Goal: Task Accomplishment & Management: Manage account settings

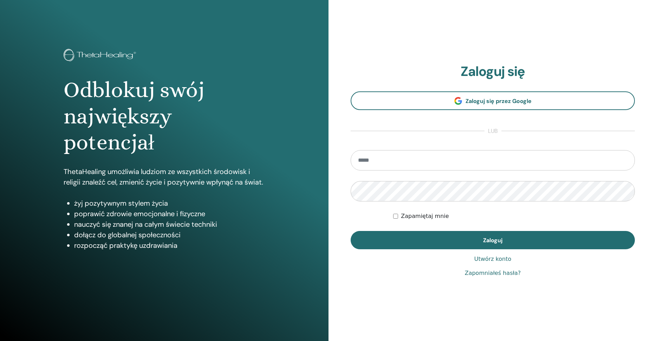
click at [428, 152] on input "email" at bounding box center [493, 160] width 284 height 20
click at [625, 341] on com-1password-button at bounding box center [328, 341] width 657 height 0
type input "**********"
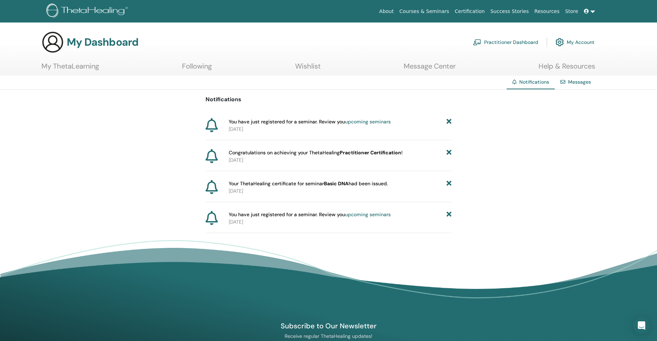
click at [450, 123] on icon at bounding box center [449, 121] width 5 height 7
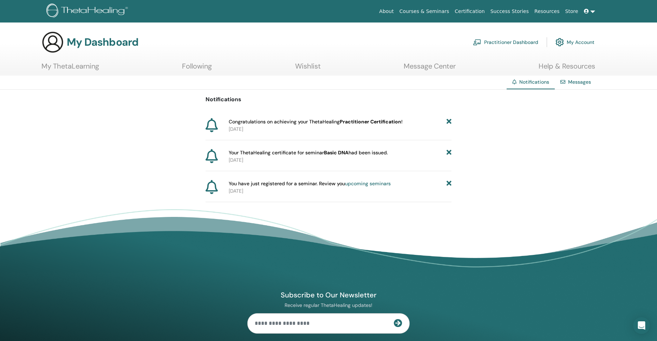
click at [449, 123] on icon at bounding box center [449, 121] width 5 height 7
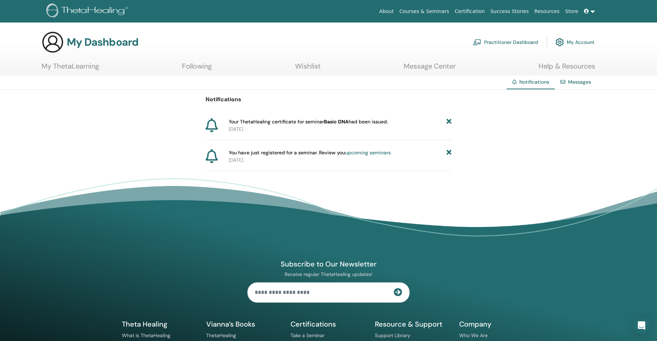
click at [449, 123] on icon at bounding box center [449, 121] width 5 height 7
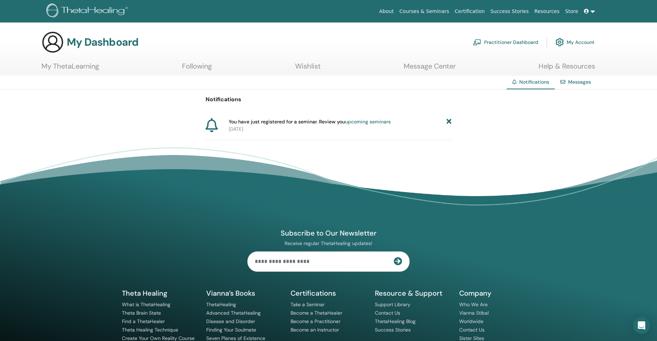
click at [449, 123] on icon at bounding box center [449, 121] width 5 height 7
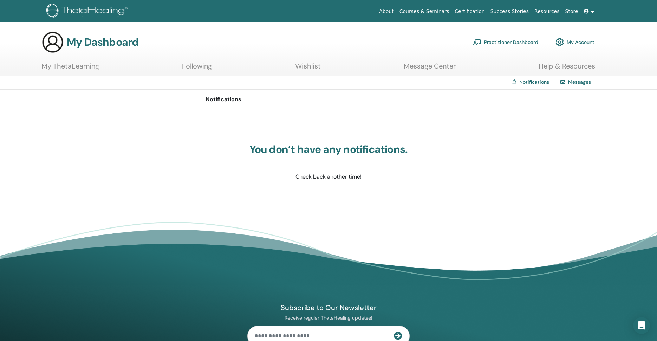
click at [96, 65] on link "My ThetaLearning" at bounding box center [70, 69] width 58 height 14
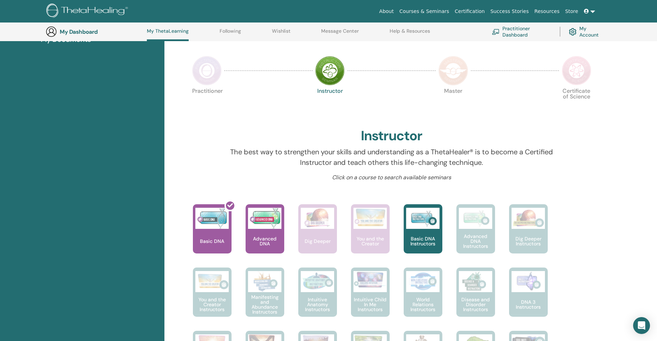
scroll to position [134, 0]
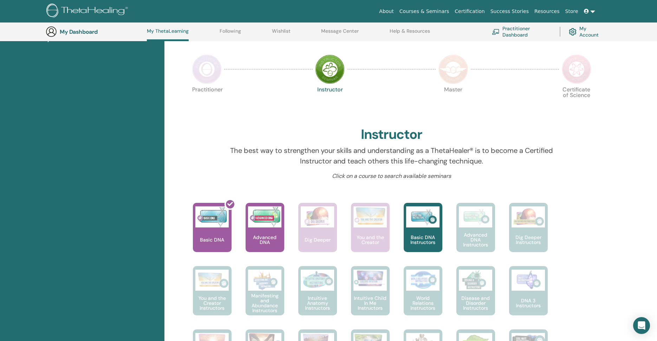
click at [209, 77] on img at bounding box center [207, 69] width 30 height 30
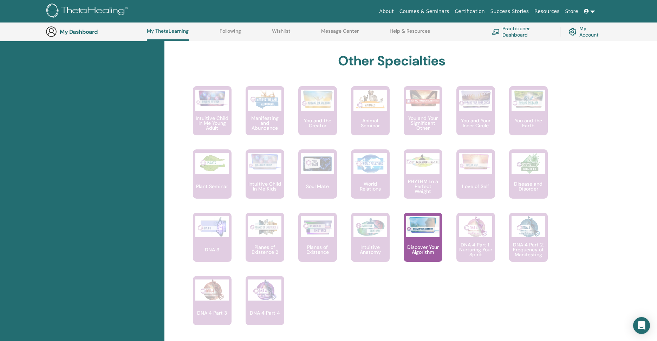
scroll to position [366, 0]
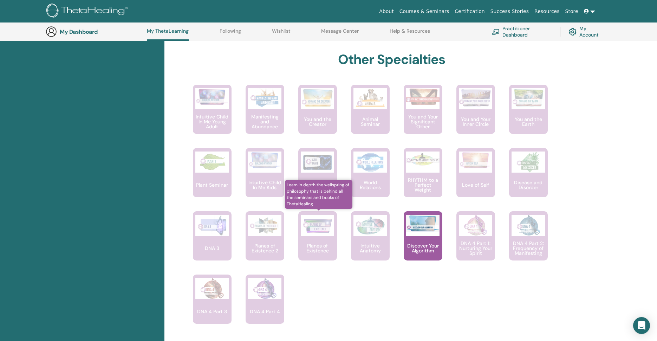
click at [314, 221] on img at bounding box center [317, 225] width 33 height 21
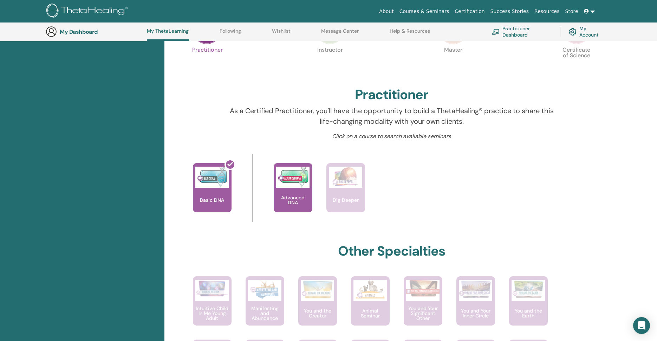
scroll to position [174, 0]
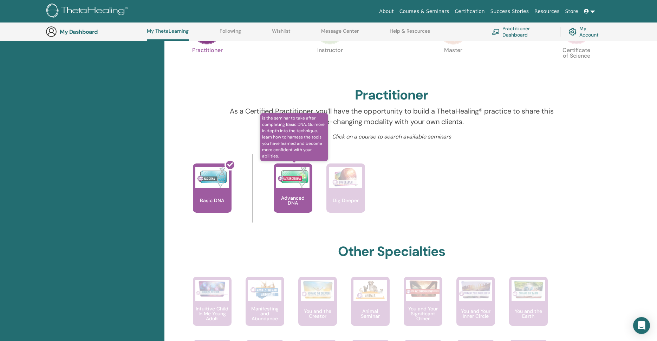
click at [293, 188] on div "Advanced DNA" at bounding box center [293, 187] width 39 height 49
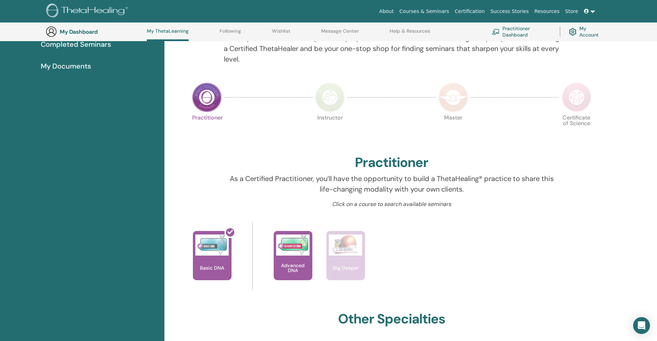
scroll to position [56, 0]
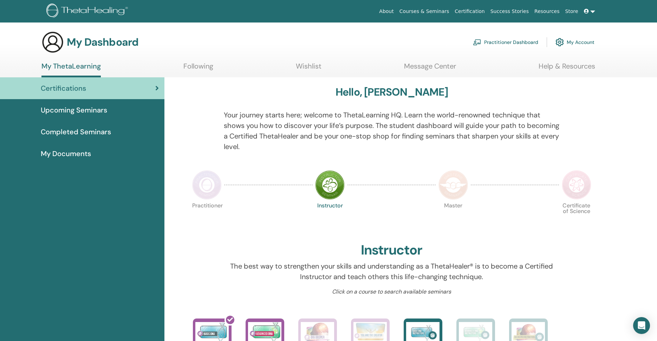
click at [70, 133] on span "Completed Seminars" at bounding box center [76, 132] width 70 height 11
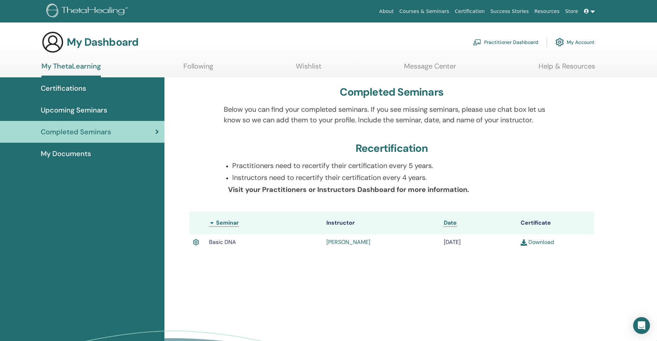
click at [56, 156] on span "My Documents" at bounding box center [66, 153] width 50 height 11
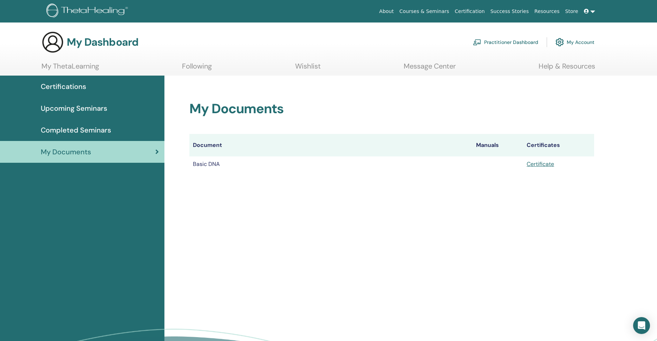
click at [75, 130] on span "Completed Seminars" at bounding box center [76, 130] width 70 height 11
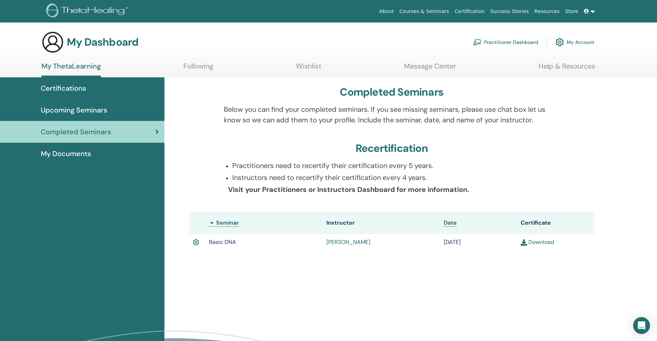
click at [511, 44] on link "Practitioner Dashboard" at bounding box center [505, 41] width 65 height 15
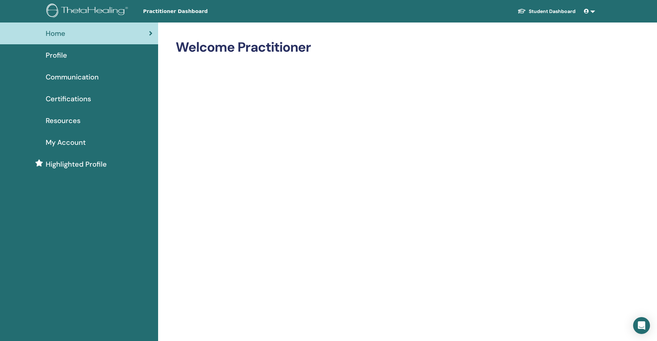
click at [76, 101] on span "Certifications" at bounding box center [68, 99] width 45 height 11
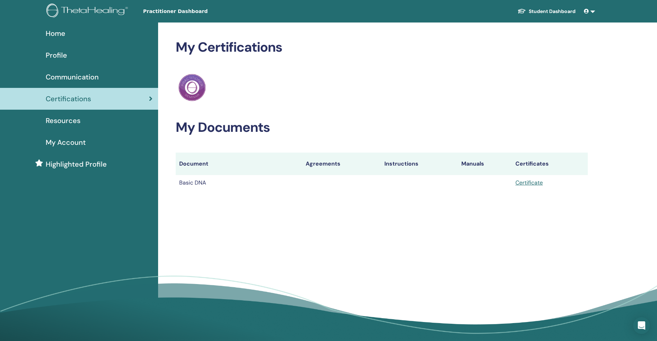
click at [67, 121] on span "Resources" at bounding box center [63, 120] width 35 height 11
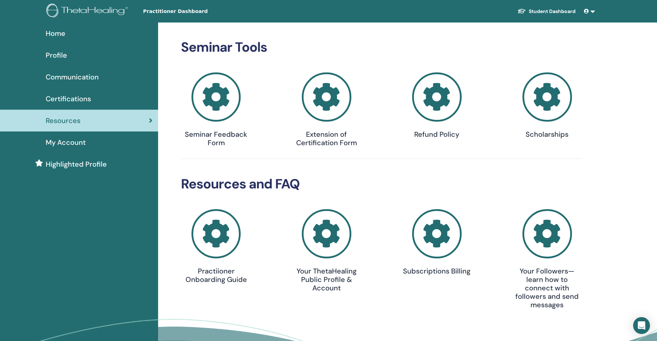
click at [71, 78] on span "Communication" at bounding box center [72, 77] width 53 height 11
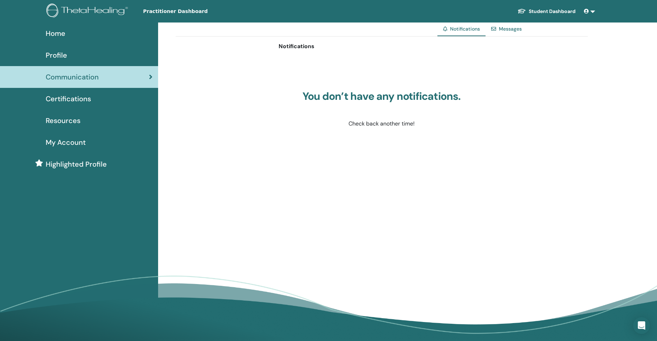
click at [70, 58] on div "Profile" at bounding box center [79, 55] width 147 height 11
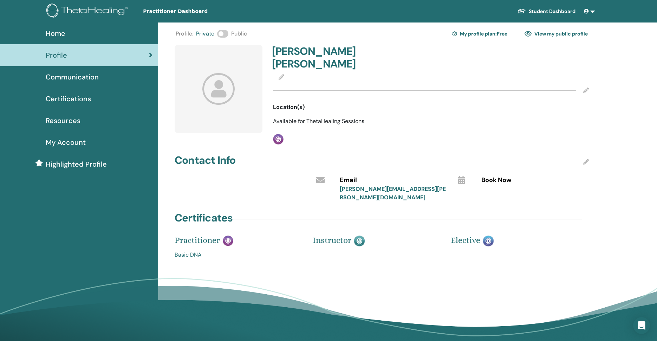
click at [232, 106] on div at bounding box center [219, 89] width 88 height 88
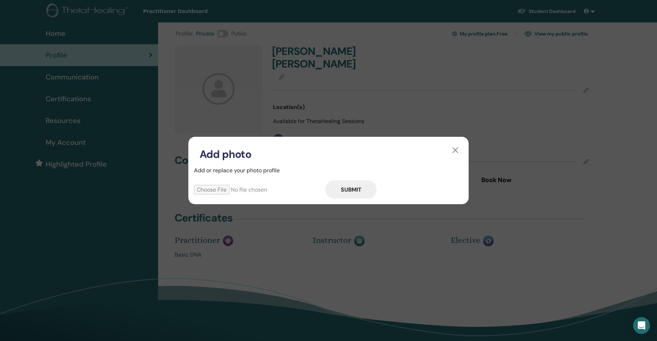
click at [204, 191] on input "file" at bounding box center [259, 189] width 131 height 9
type input "**********"
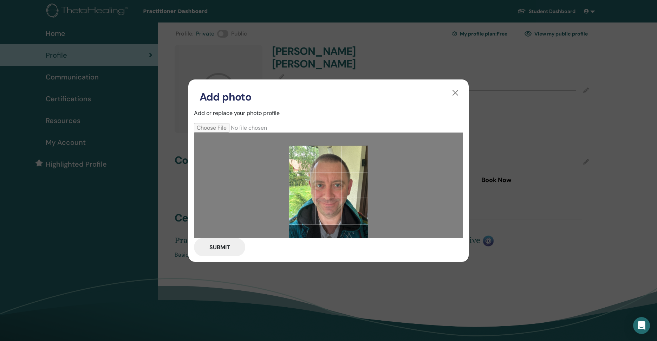
drag, startPoint x: 336, startPoint y: 176, endPoint x: 336, endPoint y: 192, distance: 15.1
click at [336, 192] on div at bounding box center [328, 185] width 79 height 79
click at [225, 249] on button "Submit" at bounding box center [219, 247] width 51 height 18
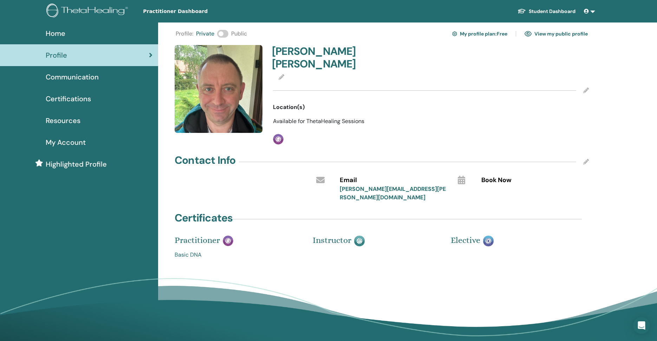
click at [225, 34] on span at bounding box center [222, 34] width 11 height 8
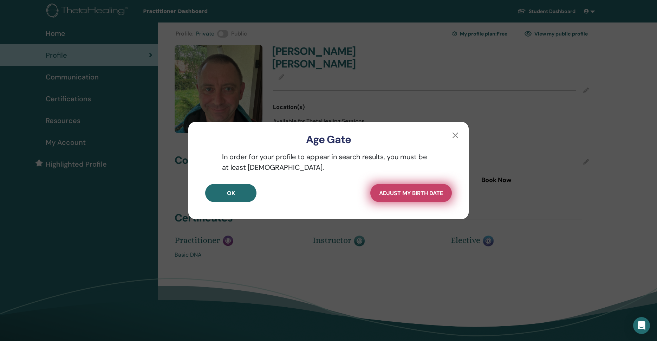
click at [405, 200] on button "Adjust my Birth Date" at bounding box center [412, 193] width 82 height 18
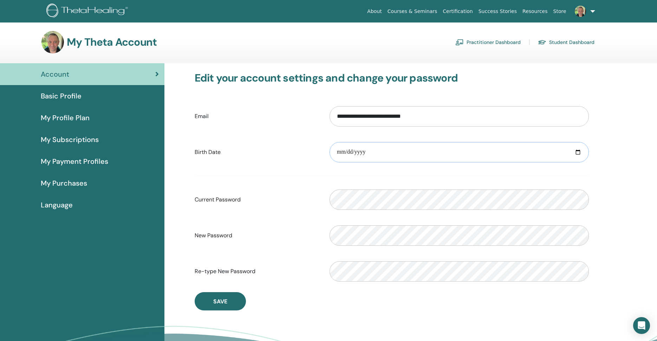
click at [455, 152] on input "date" at bounding box center [459, 152] width 259 height 20
type input "**********"
click at [233, 299] on button "Save" at bounding box center [220, 301] width 51 height 18
click at [124, 73] on div "Account" at bounding box center [82, 74] width 153 height 11
click at [75, 40] on h3 "My Theta Account" at bounding box center [112, 42] width 90 height 13
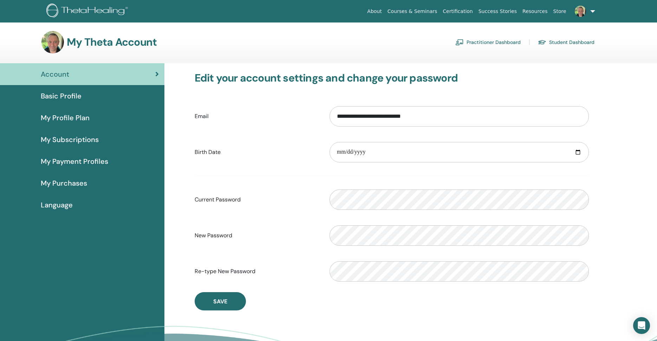
click at [53, 79] on span "Account" at bounding box center [55, 74] width 28 height 11
click at [51, 101] on link "Basic Profile" at bounding box center [82, 96] width 165 height 22
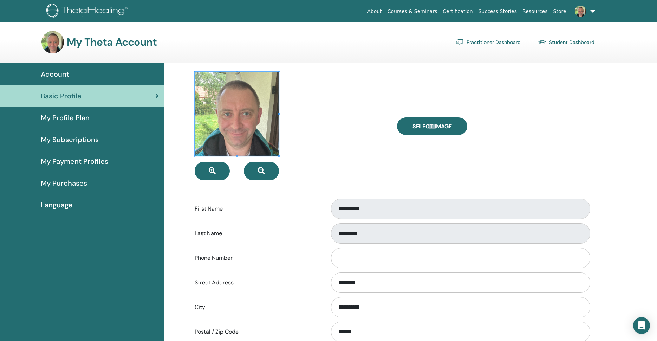
click at [89, 116] on span "My Profile Plan" at bounding box center [65, 117] width 49 height 11
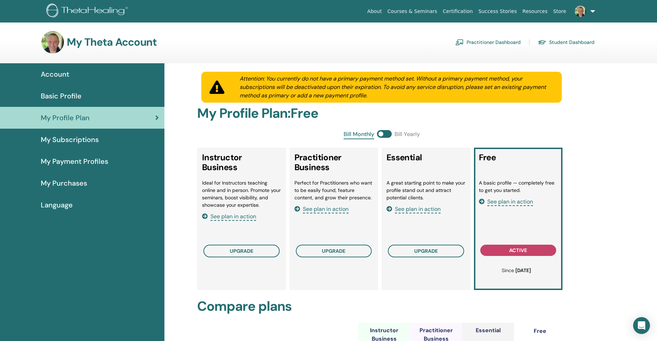
click at [77, 141] on span "My Subscriptions" at bounding box center [70, 139] width 58 height 11
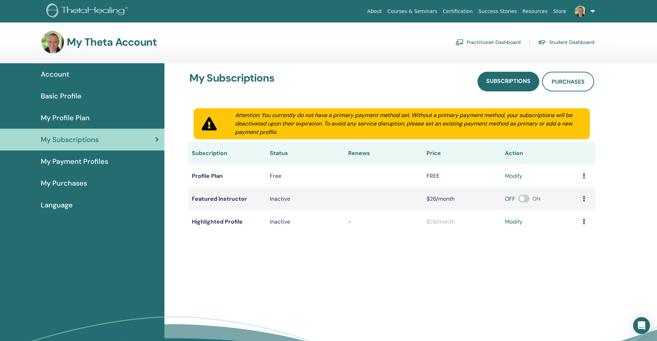
click at [66, 161] on span "My Payment Profiles" at bounding box center [74, 161] width 67 height 11
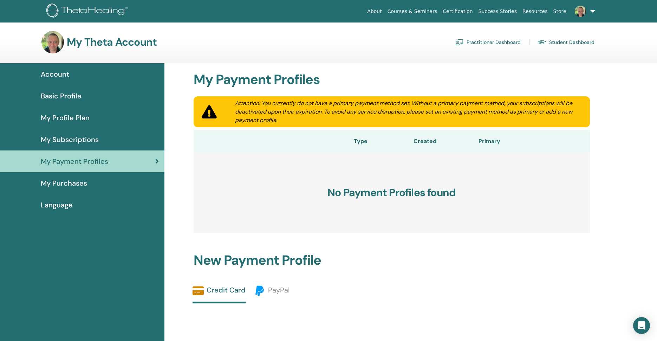
click at [54, 189] on link "My Purchases" at bounding box center [82, 183] width 165 height 22
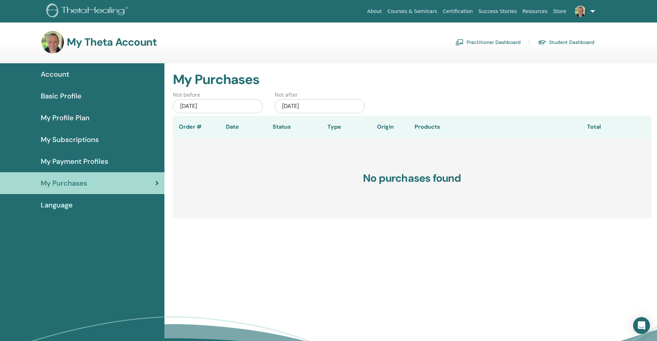
click at [48, 205] on span "Language" at bounding box center [57, 205] width 32 height 11
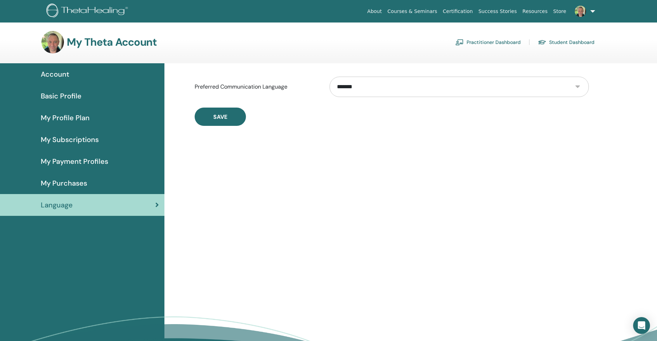
click at [73, 98] on span "Basic Profile" at bounding box center [61, 96] width 41 height 11
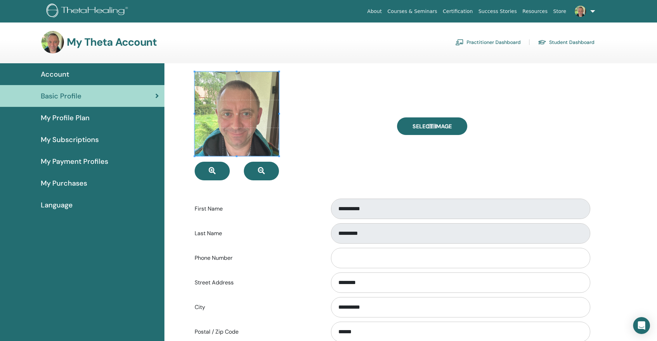
click at [64, 73] on span "Account" at bounding box center [55, 74] width 28 height 11
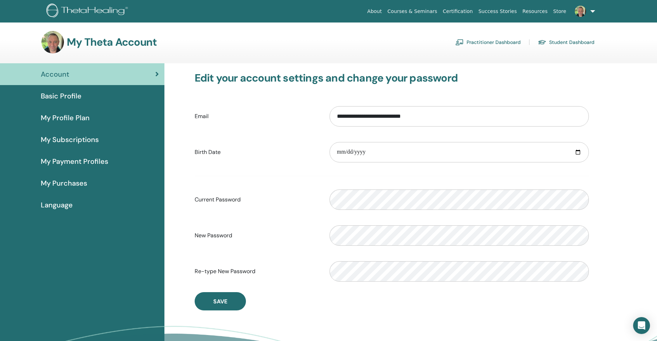
click at [559, 42] on link "Student Dashboard" at bounding box center [566, 42] width 57 height 11
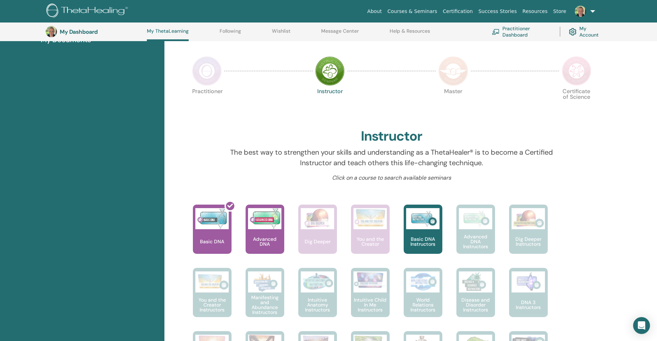
scroll to position [129, 0]
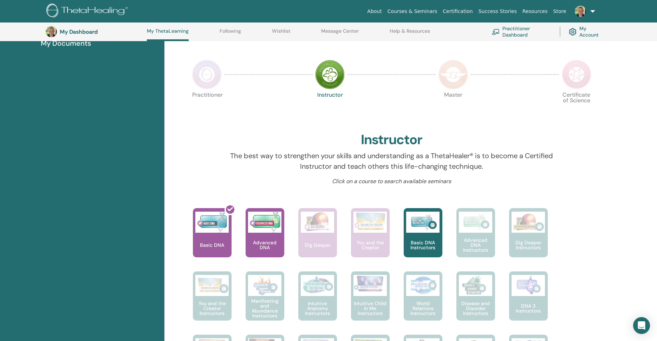
click at [334, 75] on img at bounding box center [330, 75] width 30 height 30
